Goal: Find specific page/section: Find specific page/section

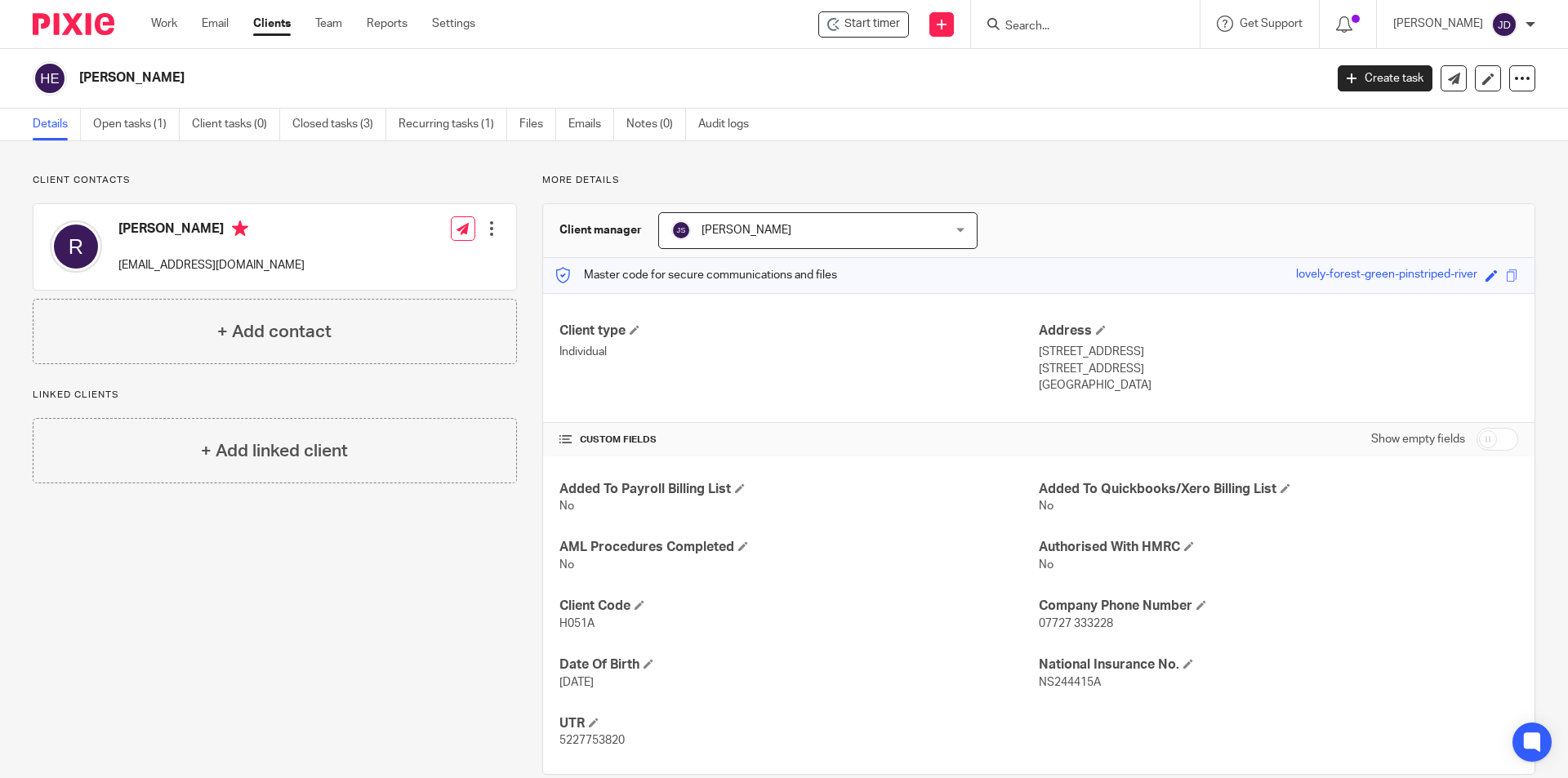
click at [1111, 32] on input "Search" at bounding box center [1077, 27] width 147 height 14
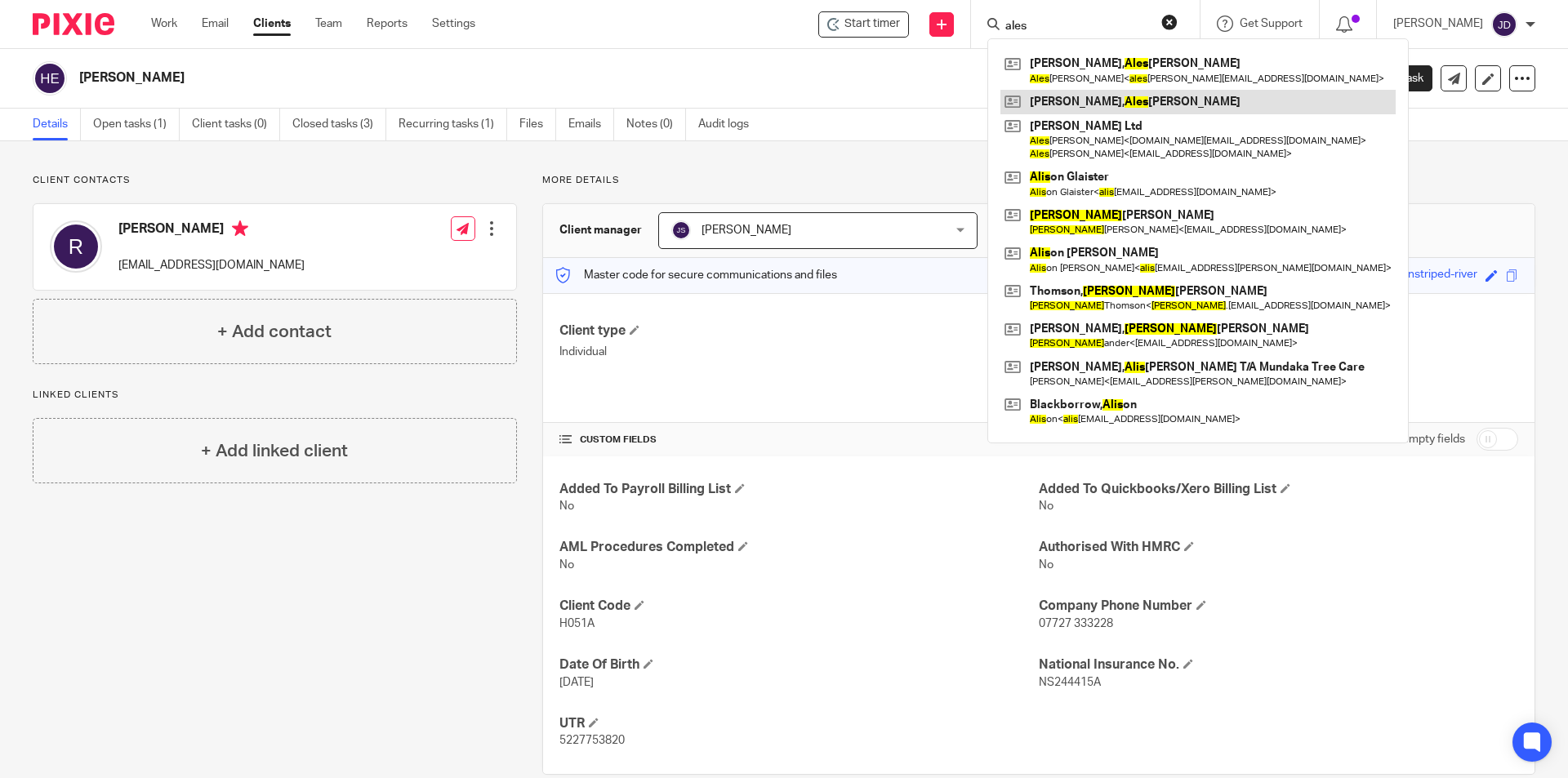
type input "ales"
click at [1127, 96] on link at bounding box center [1197, 101] width 395 height 24
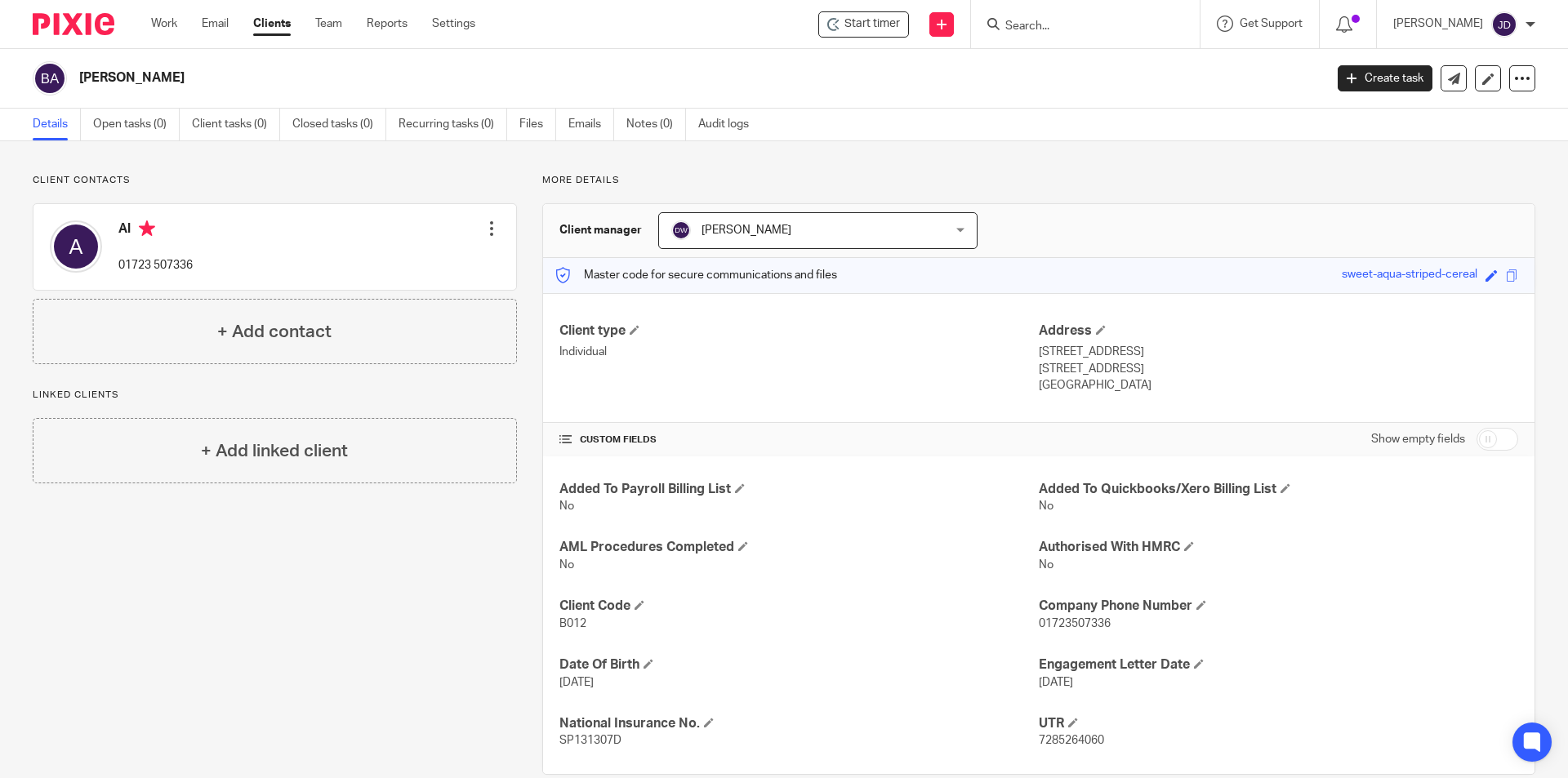
click at [1097, 21] on input "Search" at bounding box center [1077, 27] width 147 height 14
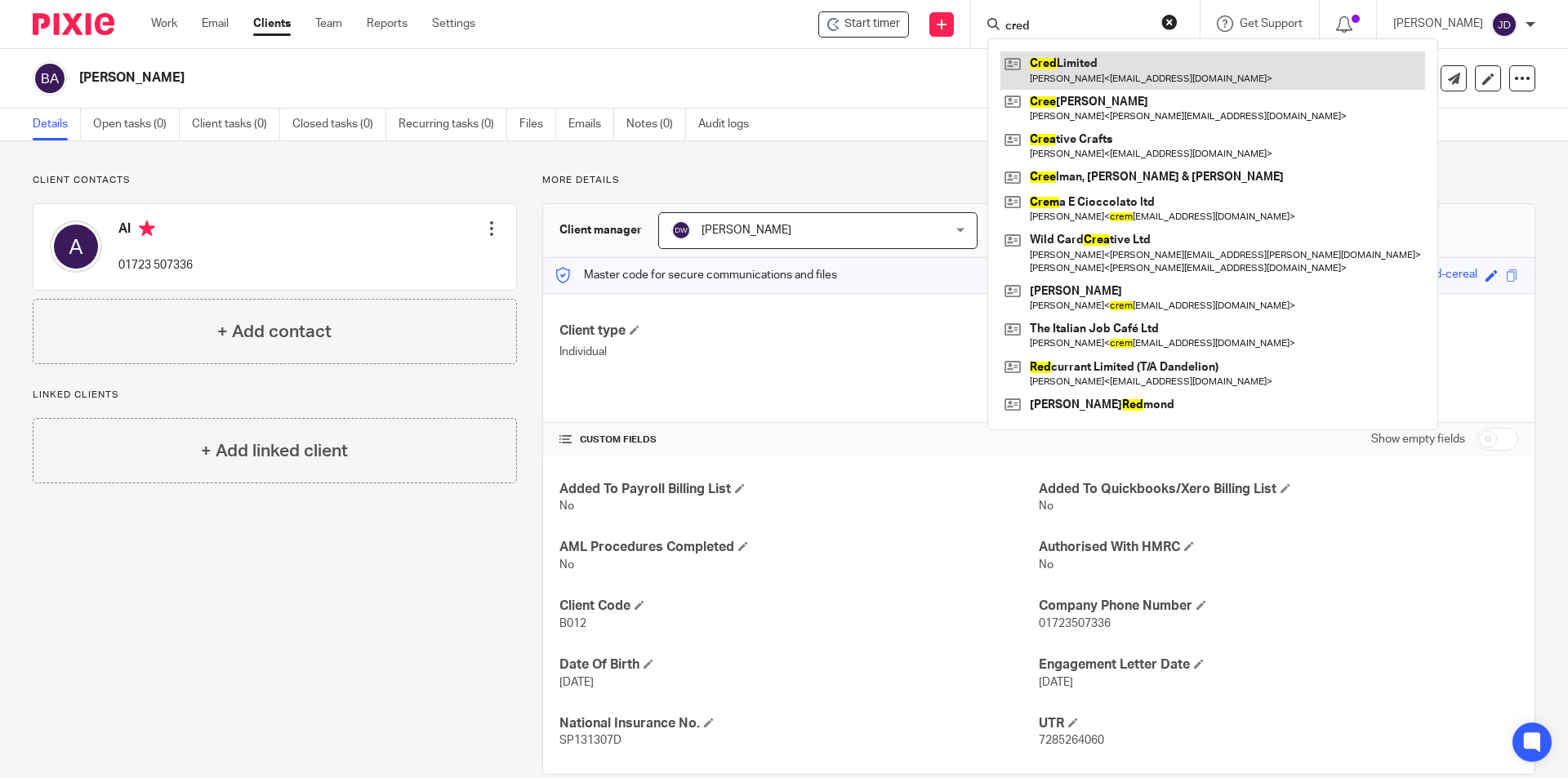
type input "cred"
click at [1131, 69] on link at bounding box center [1213, 70] width 425 height 38
